Goal: Task Accomplishment & Management: Use online tool/utility

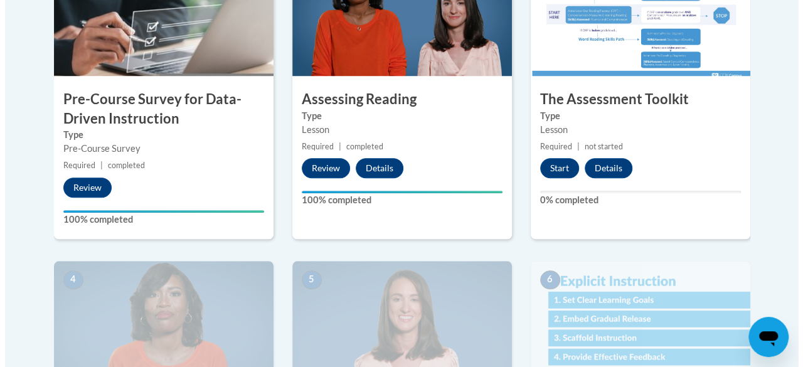
scroll to position [479, 0]
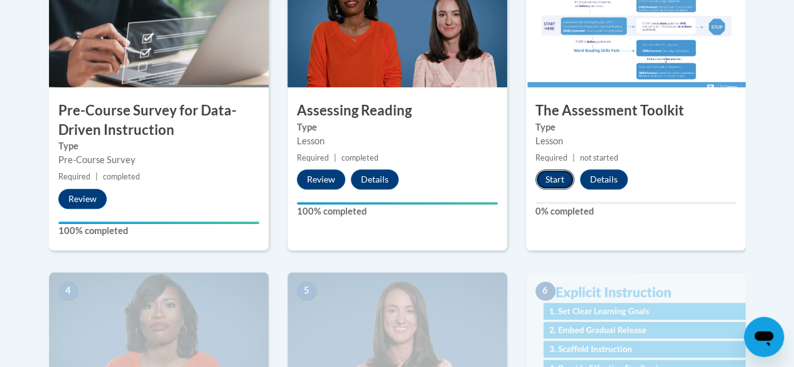
click at [547, 176] on button "Start" at bounding box center [554, 179] width 39 height 20
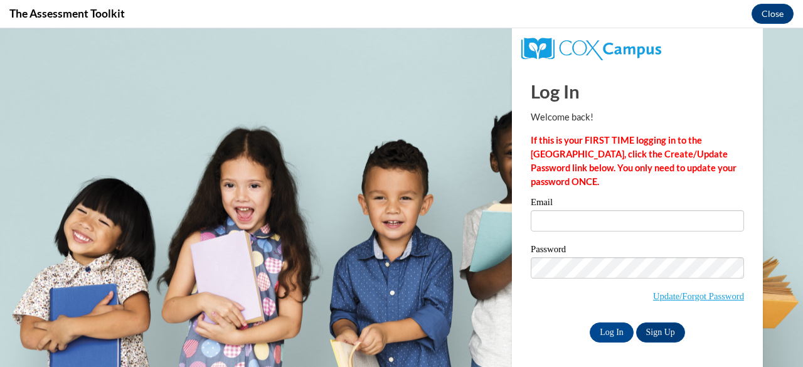
scroll to position [0, 0]
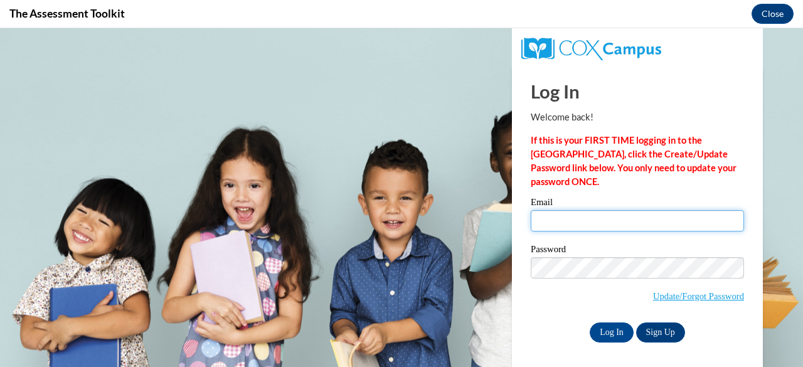
type input "[EMAIL_ADDRESS][DOMAIN_NAME]"
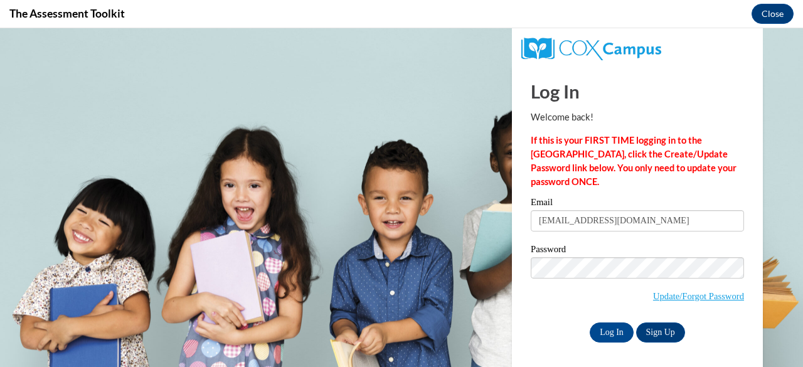
click at [531, 222] on input "[EMAIL_ADDRESS][DOMAIN_NAME]" at bounding box center [637, 220] width 213 height 21
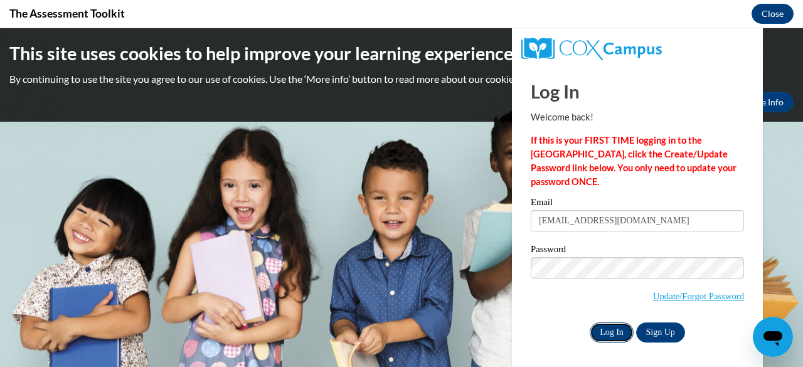
click at [592, 332] on input "Log In" at bounding box center [612, 333] width 44 height 20
